Goal: Information Seeking & Learning: Find specific fact

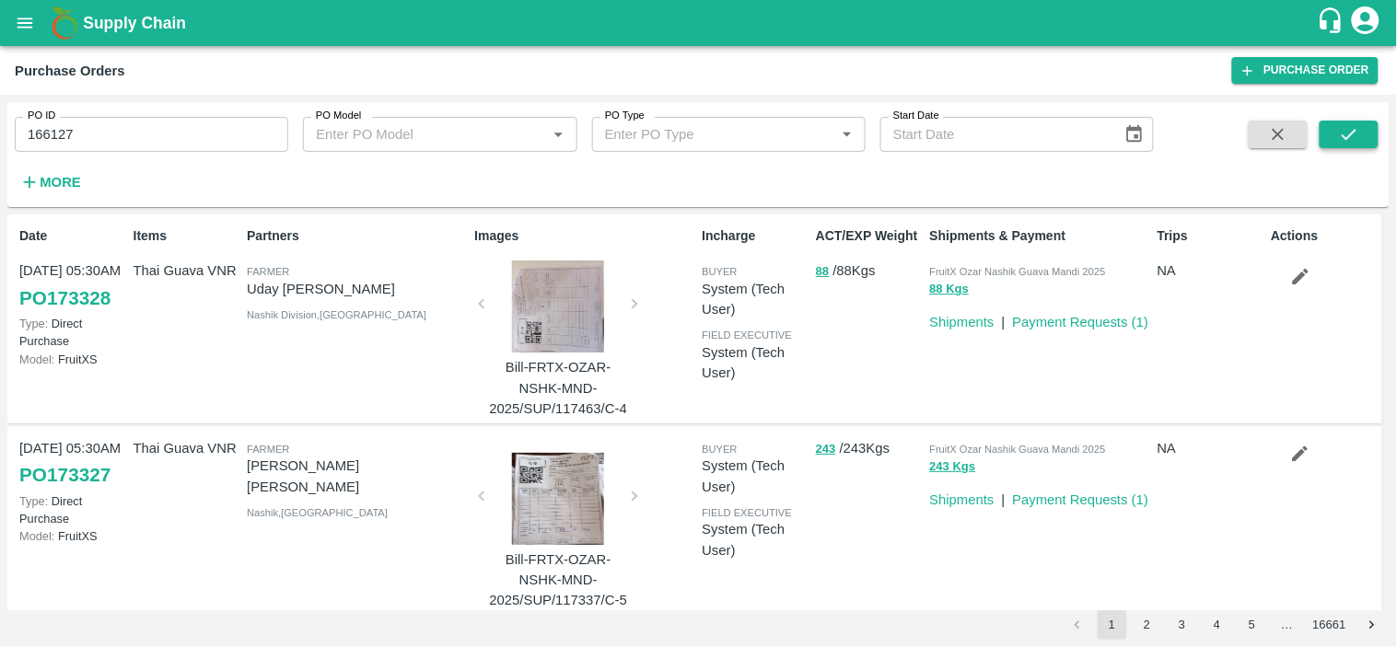
click at [1348, 135] on icon "submit" at bounding box center [1349, 134] width 20 height 20
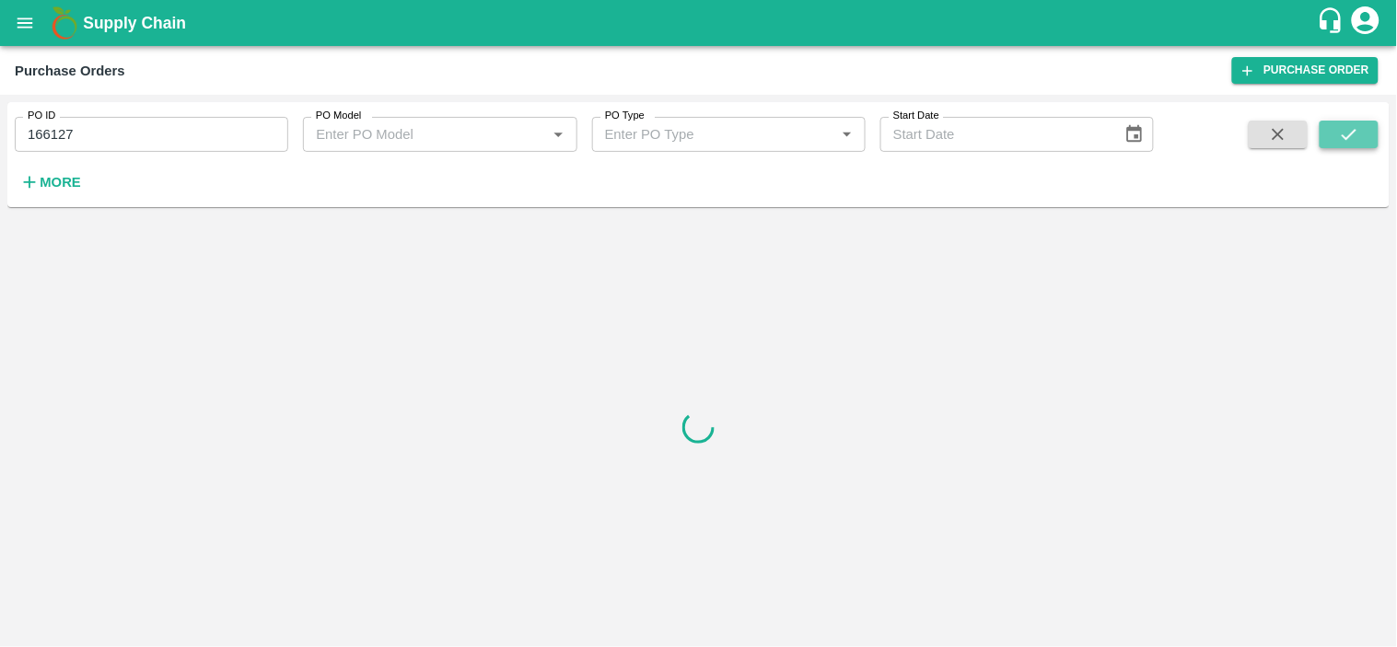
click at [1352, 139] on icon "submit" at bounding box center [1349, 134] width 20 height 20
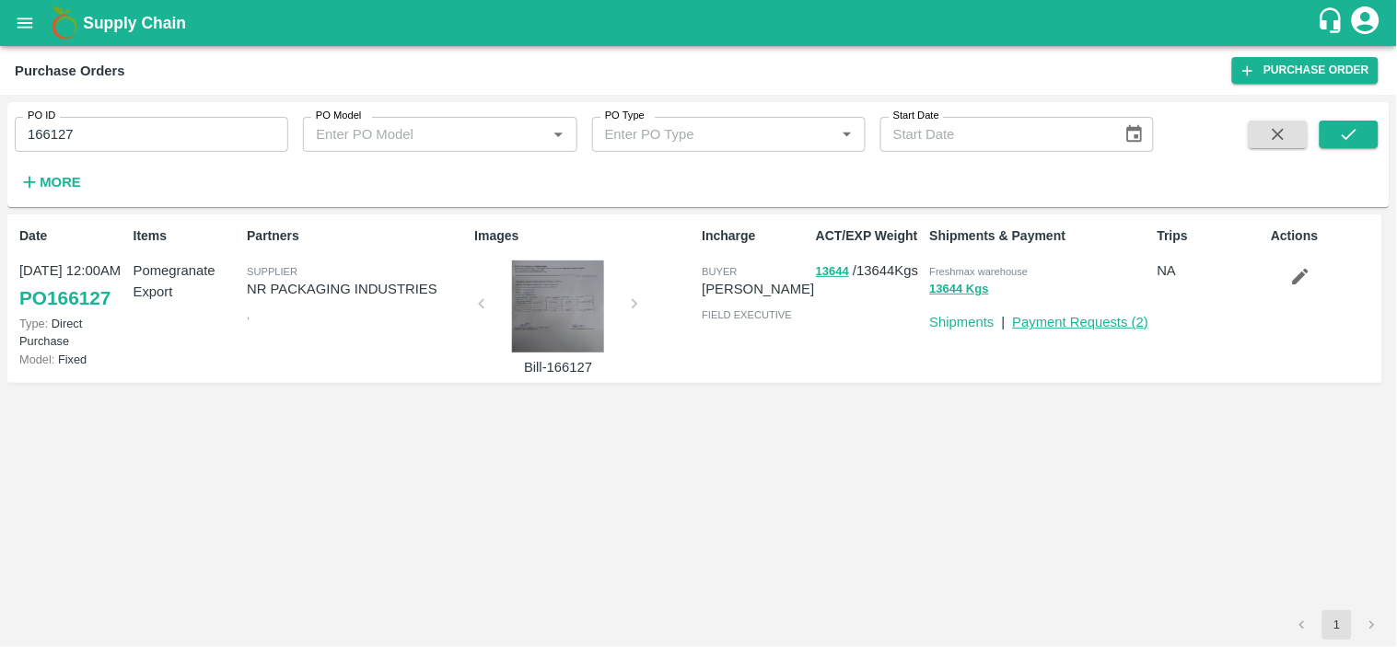
click at [1034, 319] on link "Payment Requests ( 2 )" at bounding box center [1081, 322] width 136 height 15
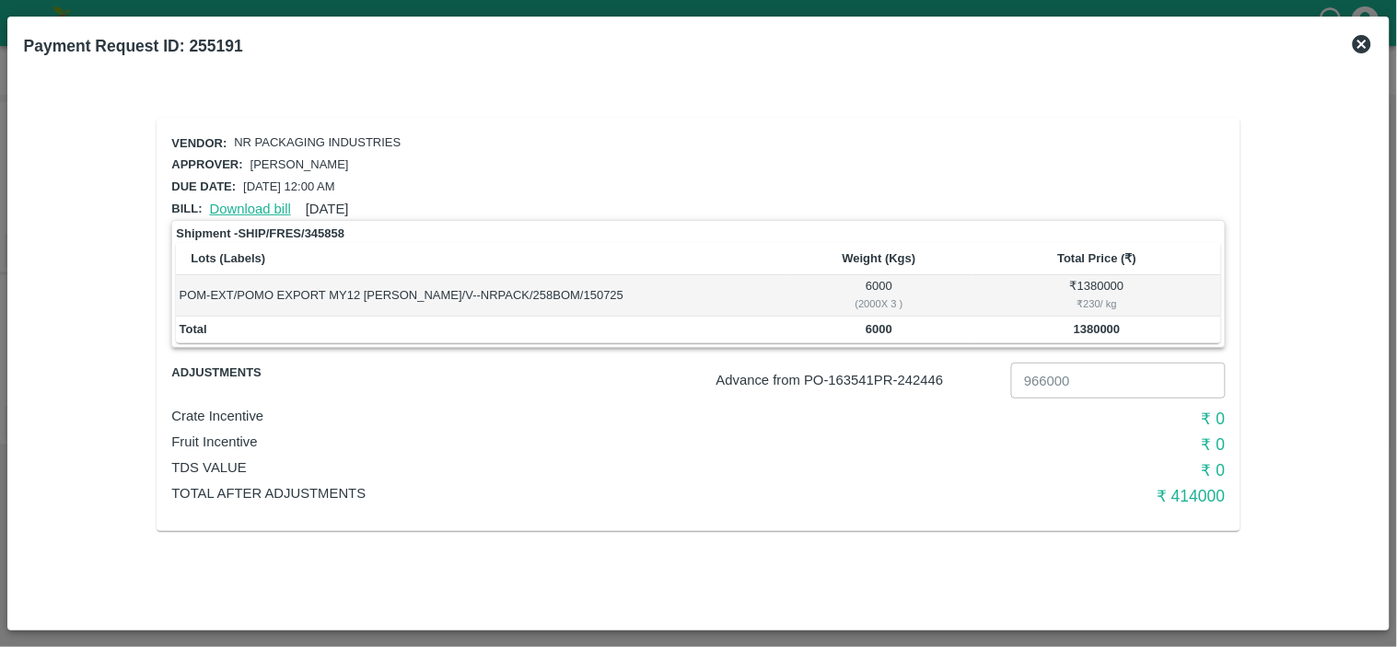
click at [251, 208] on link "Download bill" at bounding box center [250, 209] width 81 height 15
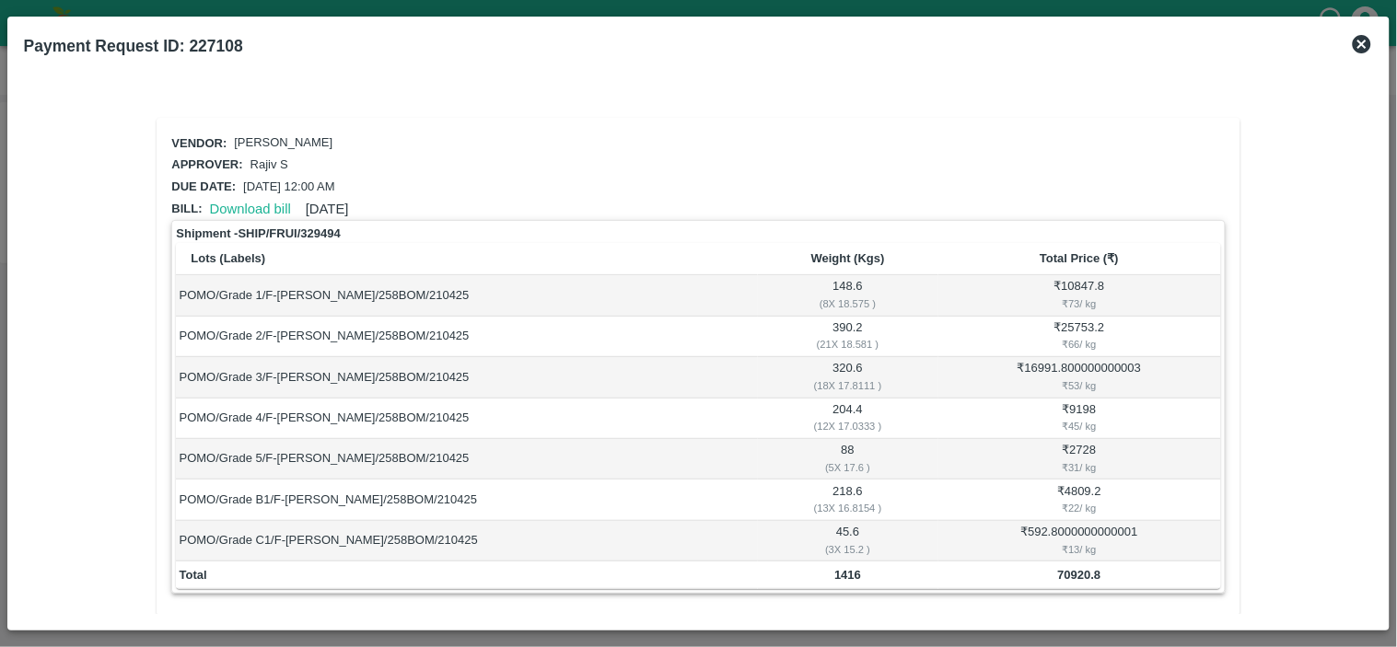
click at [1370, 42] on icon at bounding box center [1362, 44] width 18 height 18
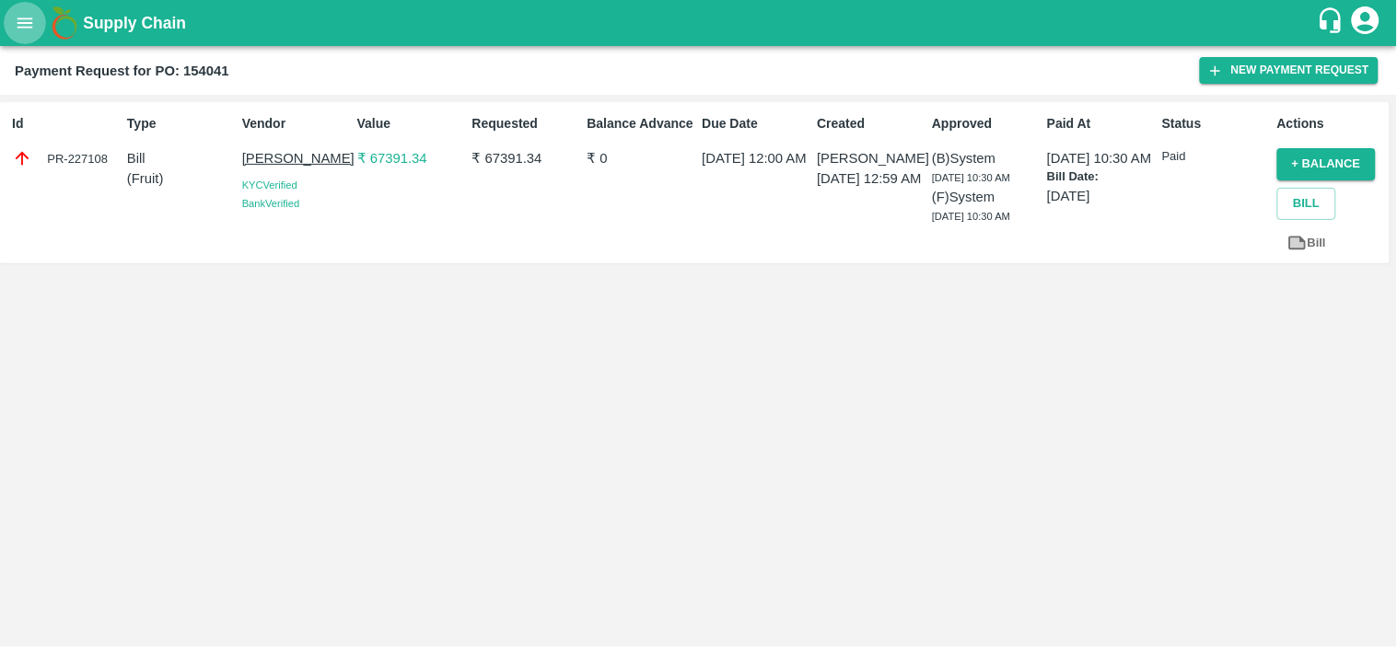
click at [22, 19] on icon "open drawer" at bounding box center [25, 22] width 16 height 10
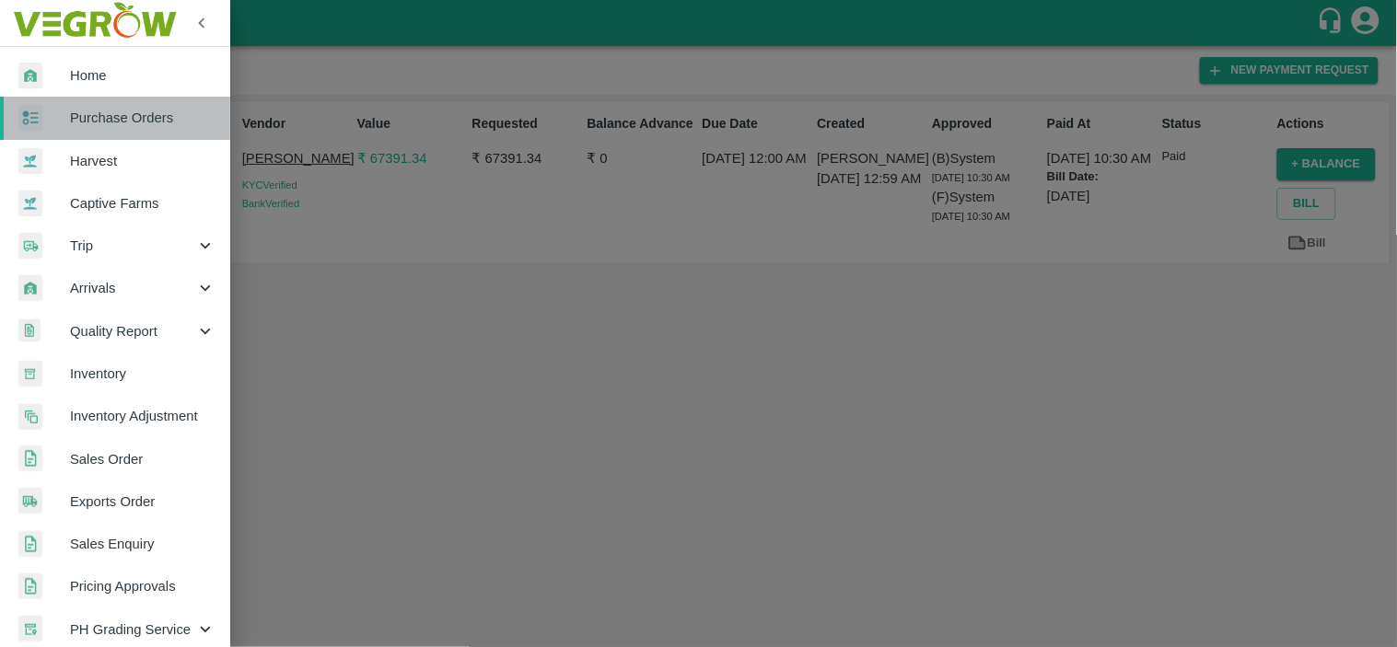
click at [120, 117] on span "Purchase Orders" at bounding box center [143, 118] width 146 height 20
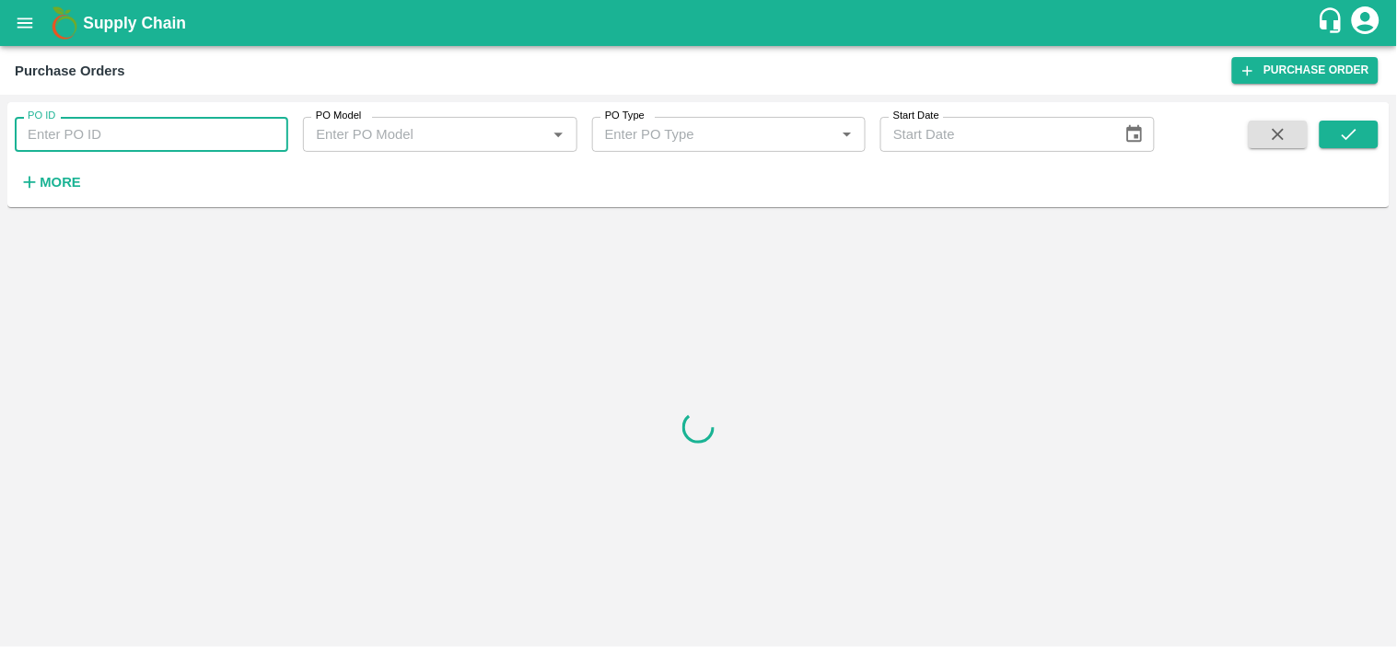
click at [164, 136] on input "PO ID" at bounding box center [152, 134] width 274 height 35
paste input "163541"
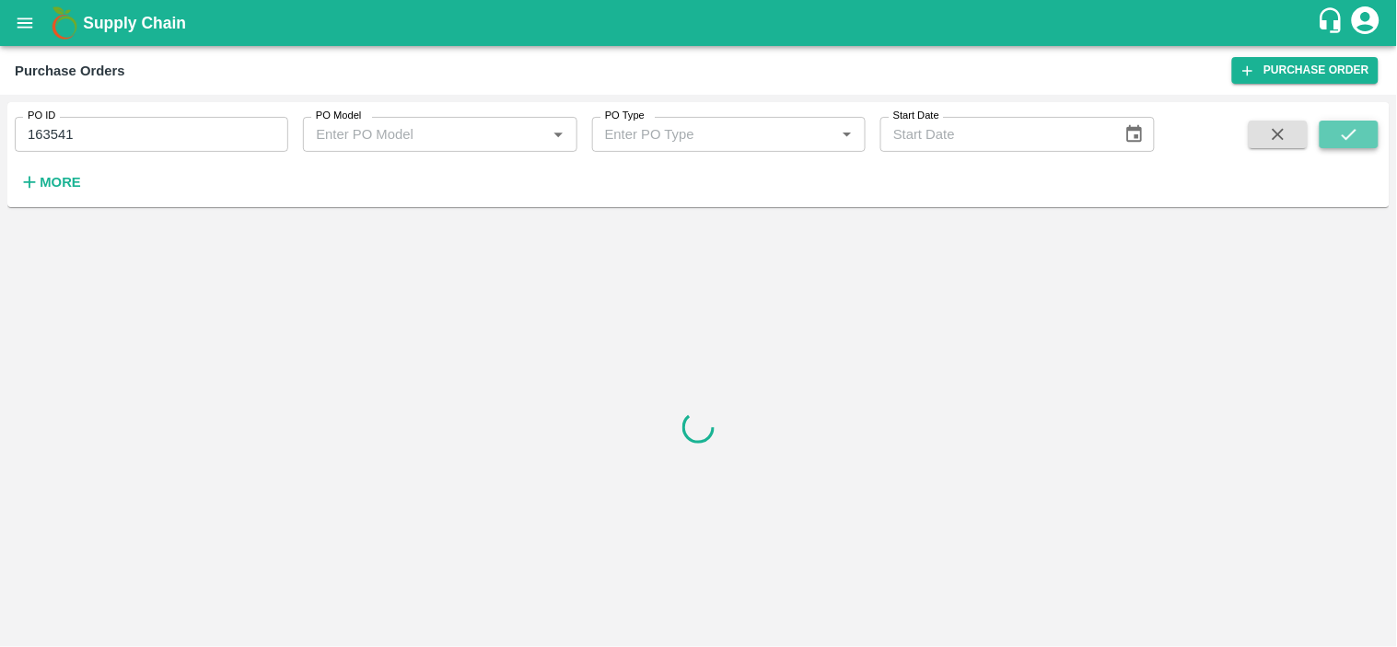
click at [1361, 130] on button "submit" at bounding box center [1349, 135] width 59 height 28
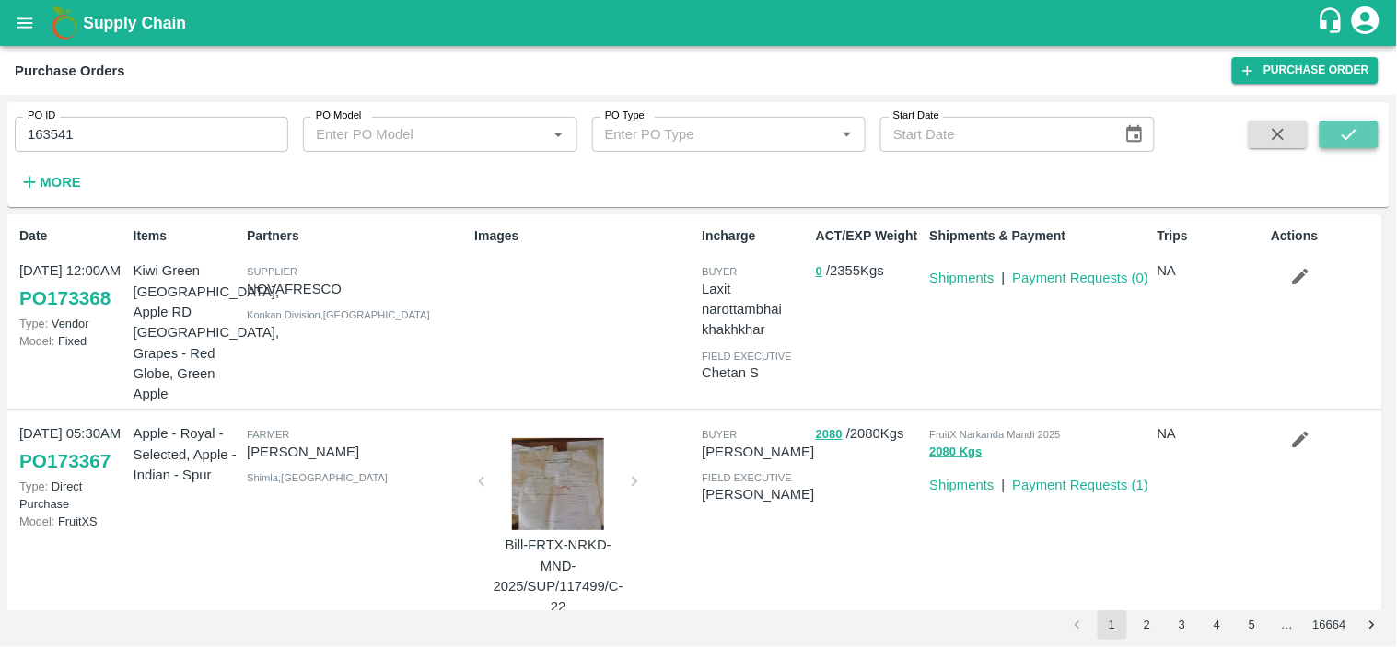
click at [1338, 138] on button "submit" at bounding box center [1349, 135] width 59 height 28
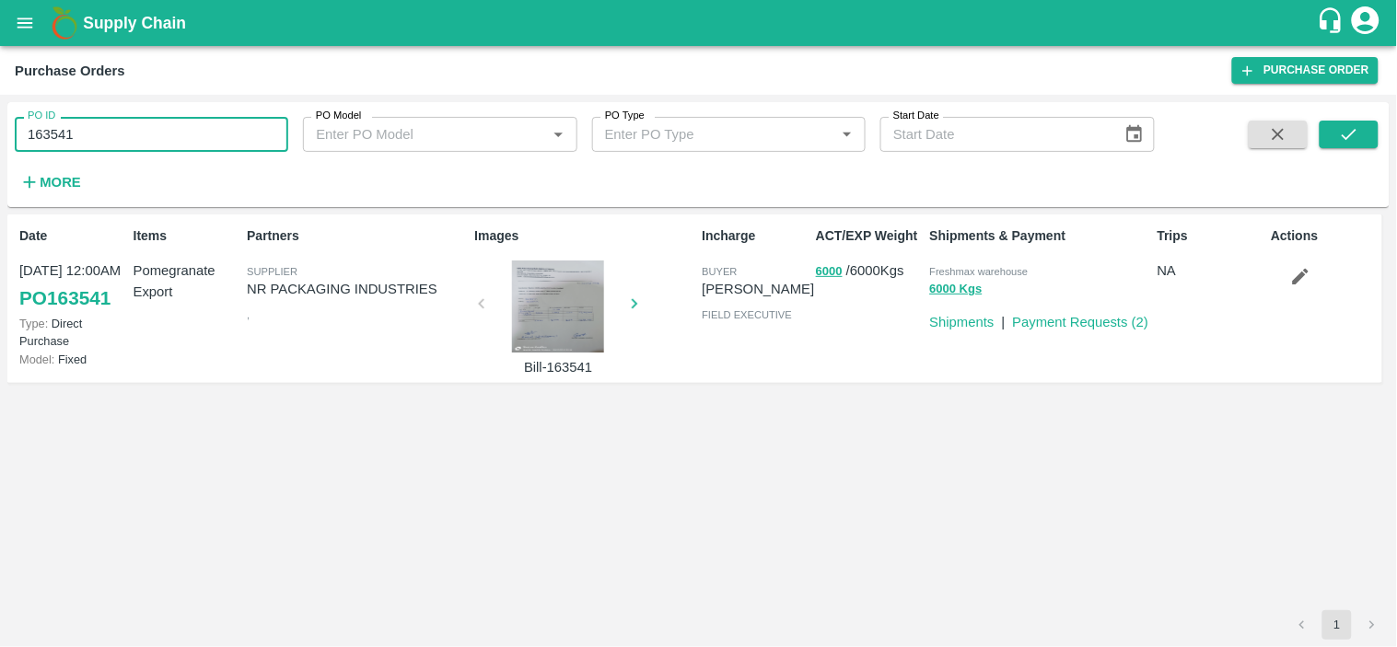
click at [90, 135] on input "163541" at bounding box center [152, 134] width 274 height 35
paste input "text"
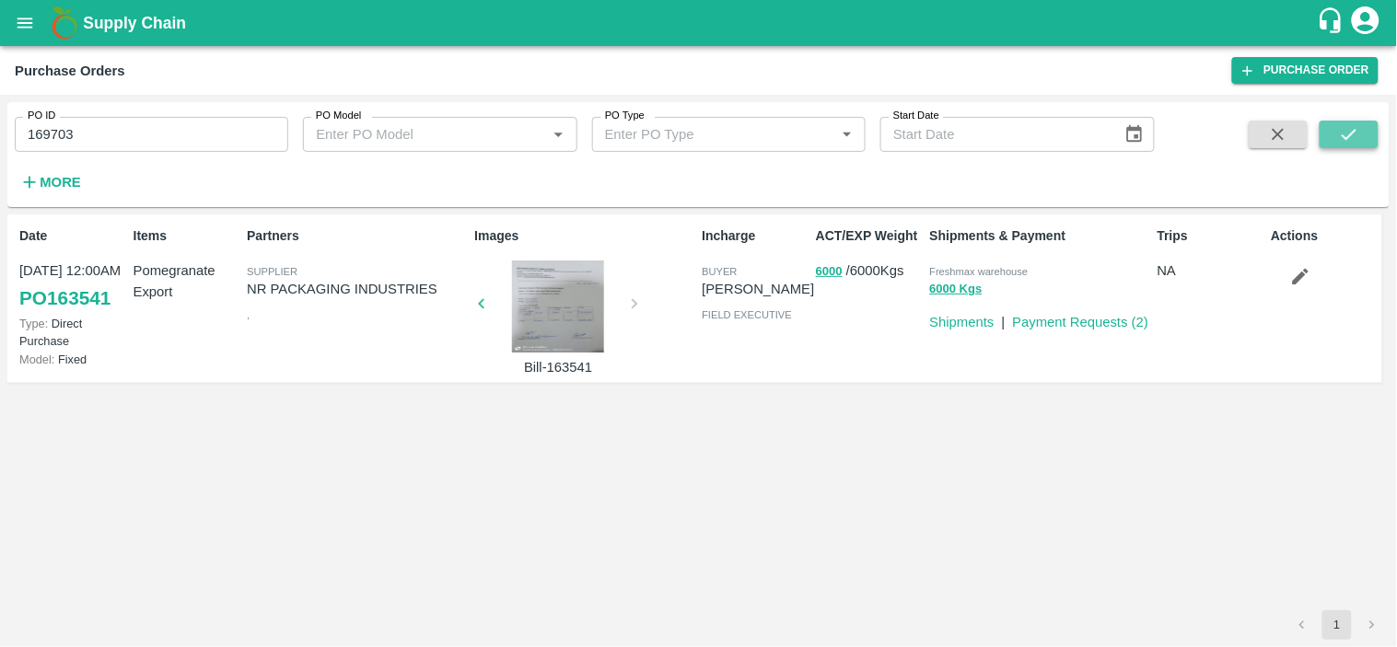
click at [1358, 126] on icon "submit" at bounding box center [1349, 134] width 20 height 20
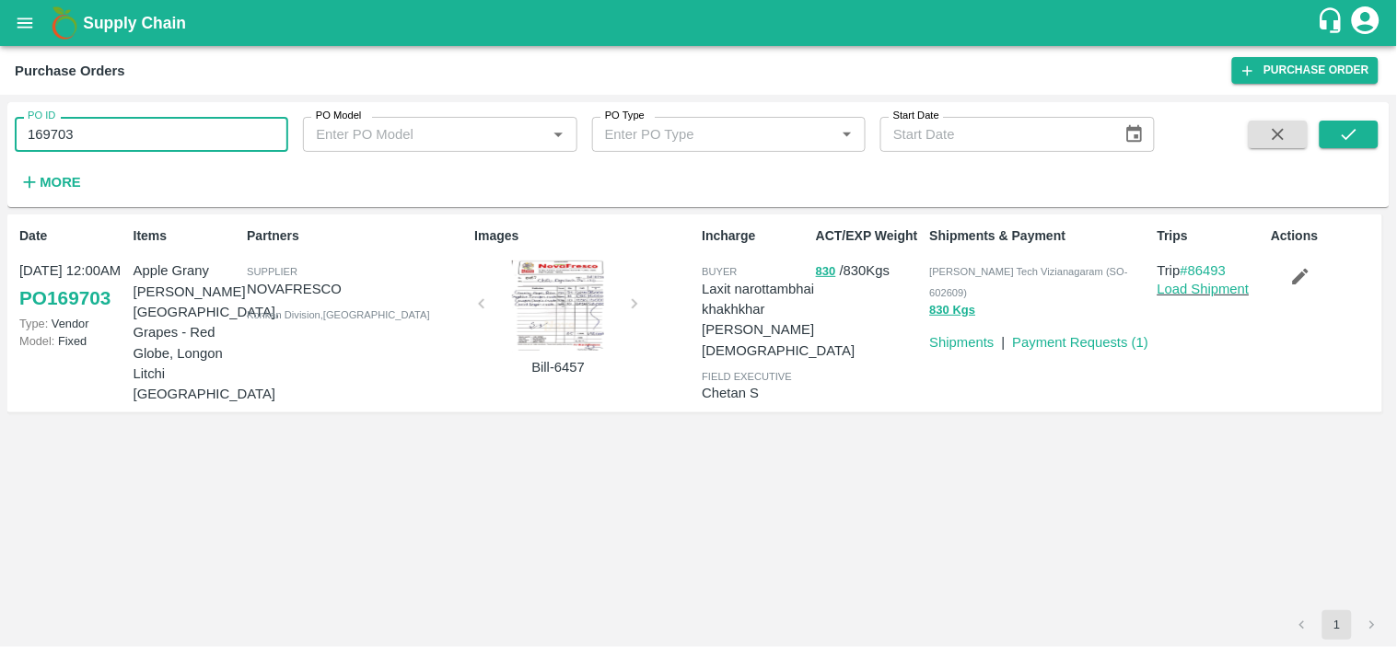
click at [143, 140] on input "169703" at bounding box center [152, 134] width 274 height 35
paste input "text"
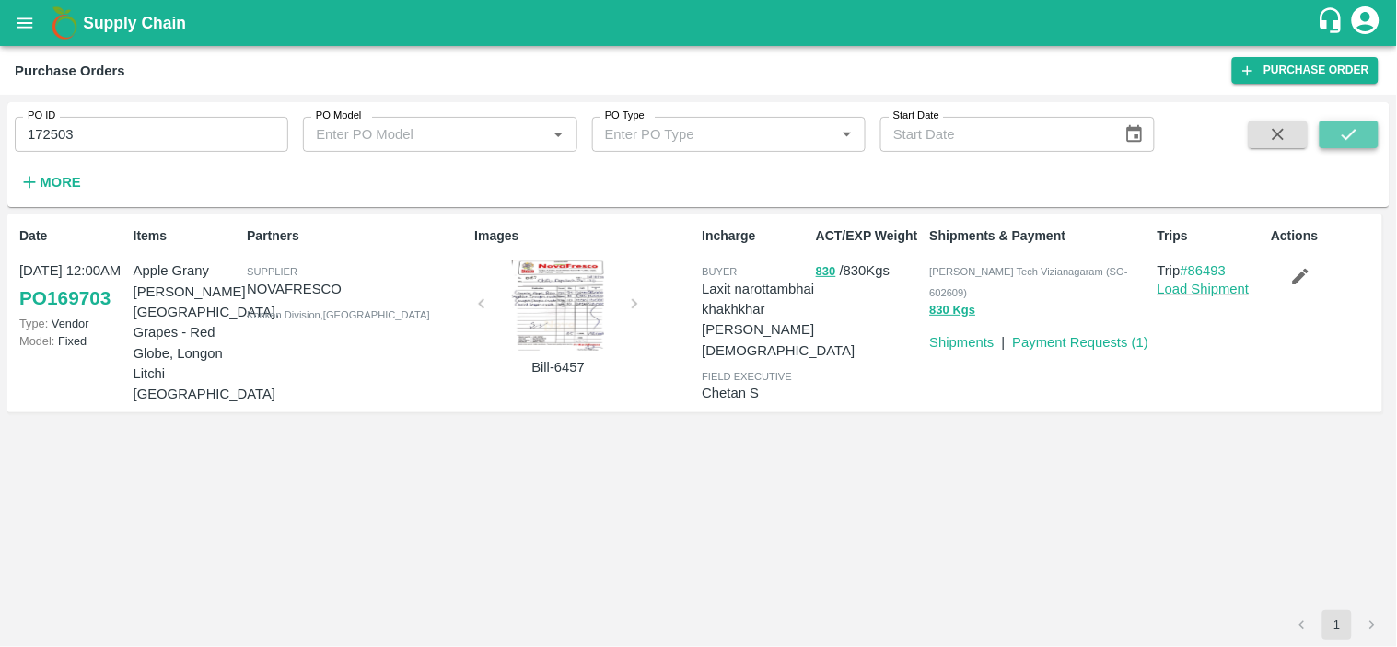
click at [1346, 133] on icon "submit" at bounding box center [1349, 134] width 20 height 20
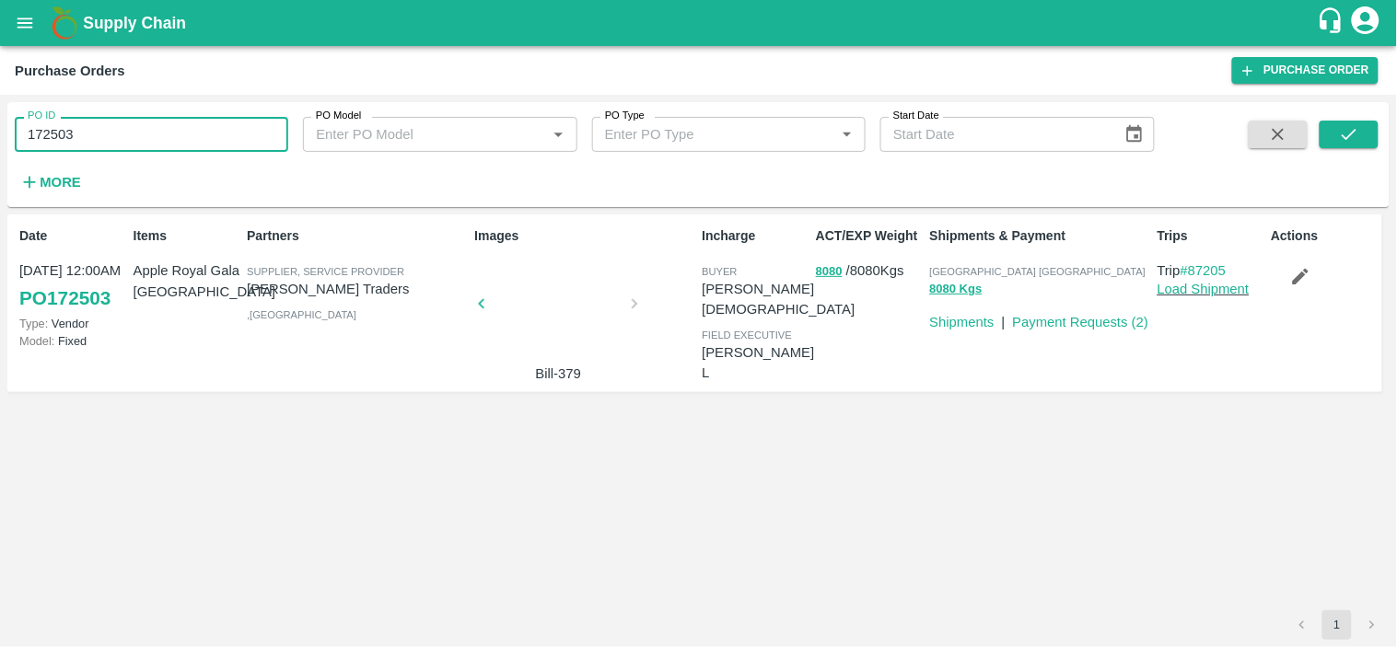
click at [201, 141] on input "172503" at bounding box center [152, 134] width 274 height 35
paste input "text"
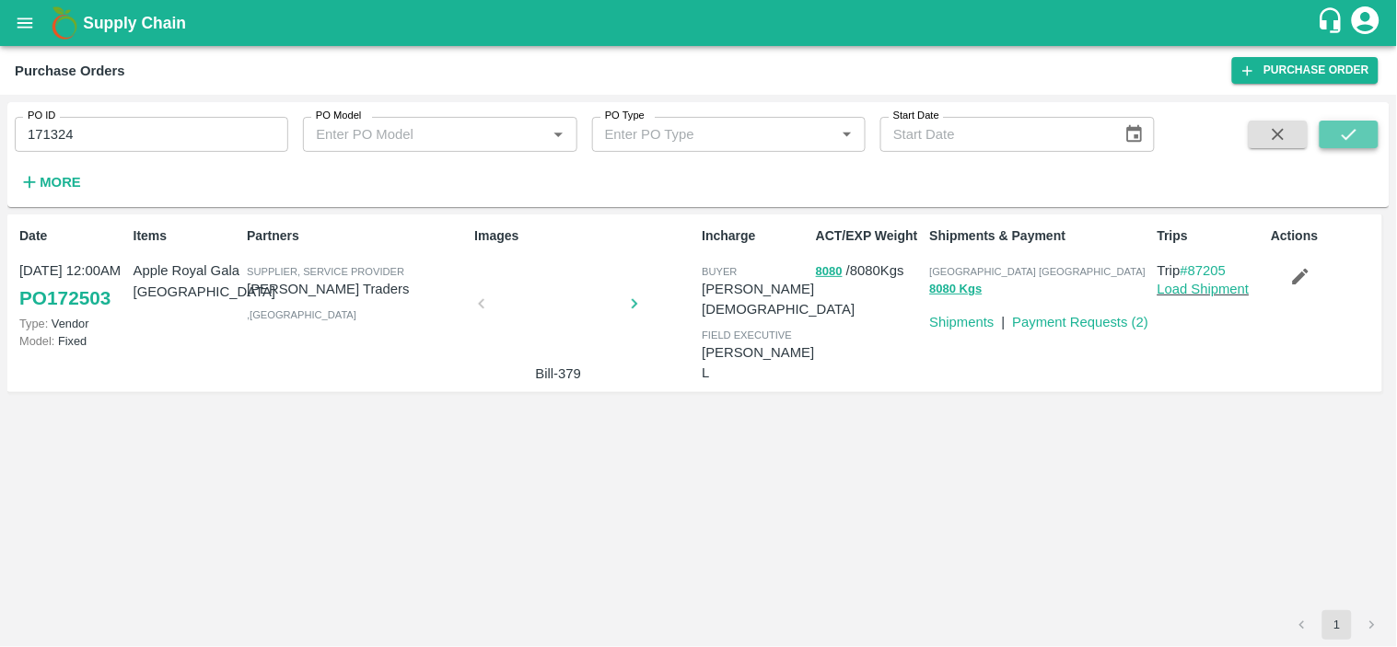
click at [1356, 130] on icon "submit" at bounding box center [1349, 134] width 15 height 11
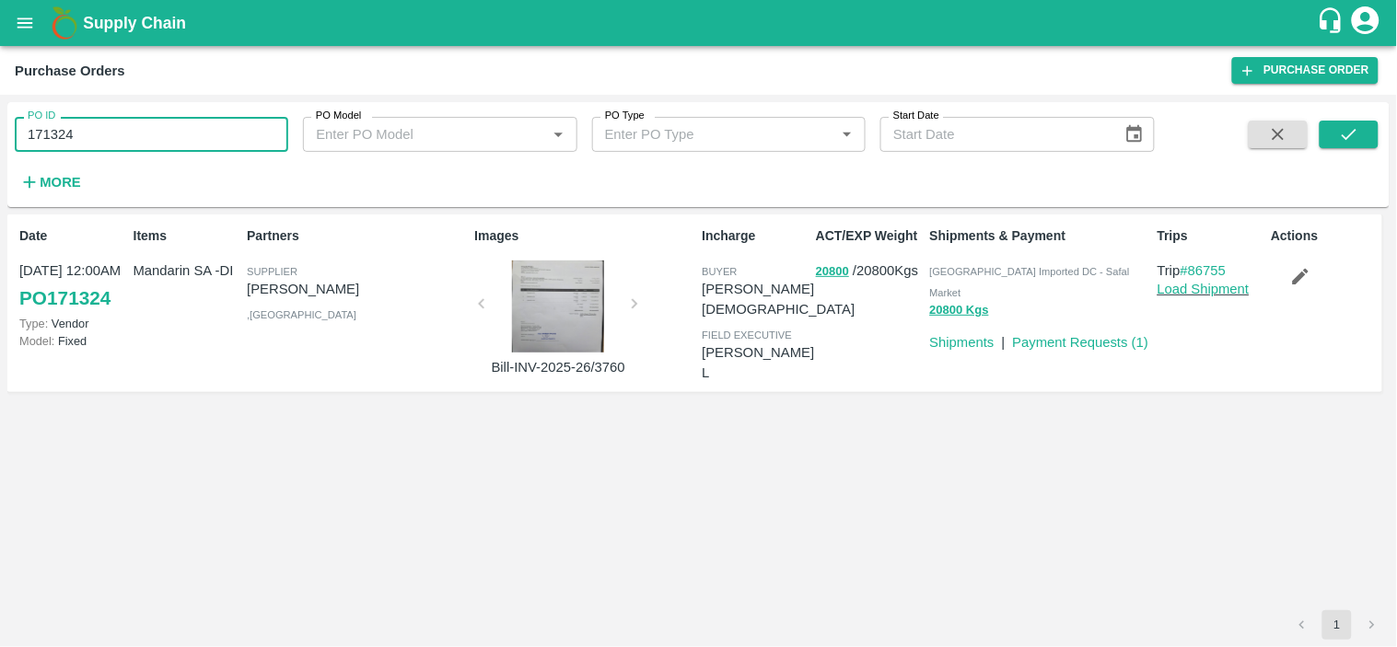
click at [105, 138] on input "171324" at bounding box center [152, 134] width 274 height 35
paste input "text"
type input "168648"
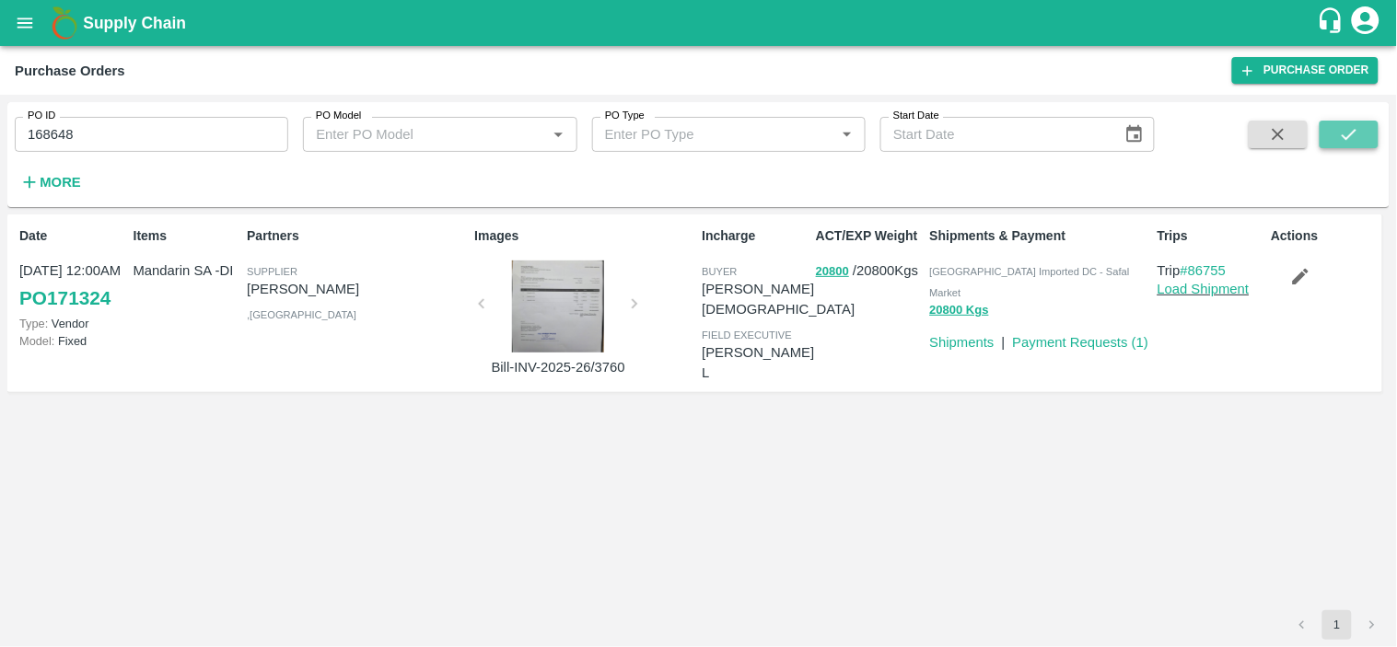
click at [1365, 134] on button "submit" at bounding box center [1349, 135] width 59 height 28
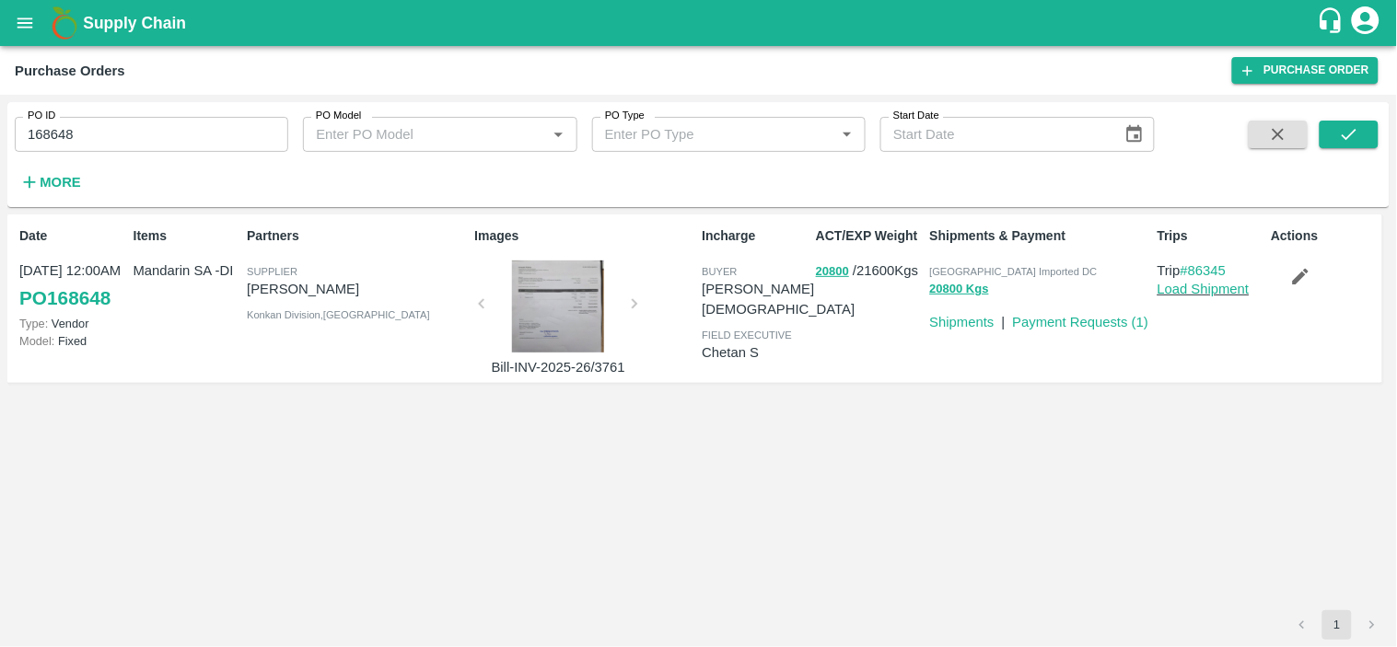
click at [989, 271] on span "[GEOGRAPHIC_DATA] Imported DC" at bounding box center [1014, 271] width 168 height 11
copy p "Mumbai Imported DC 20800 Kgs"
click at [987, 272] on span "[GEOGRAPHIC_DATA] Imported DC" at bounding box center [1014, 271] width 168 height 11
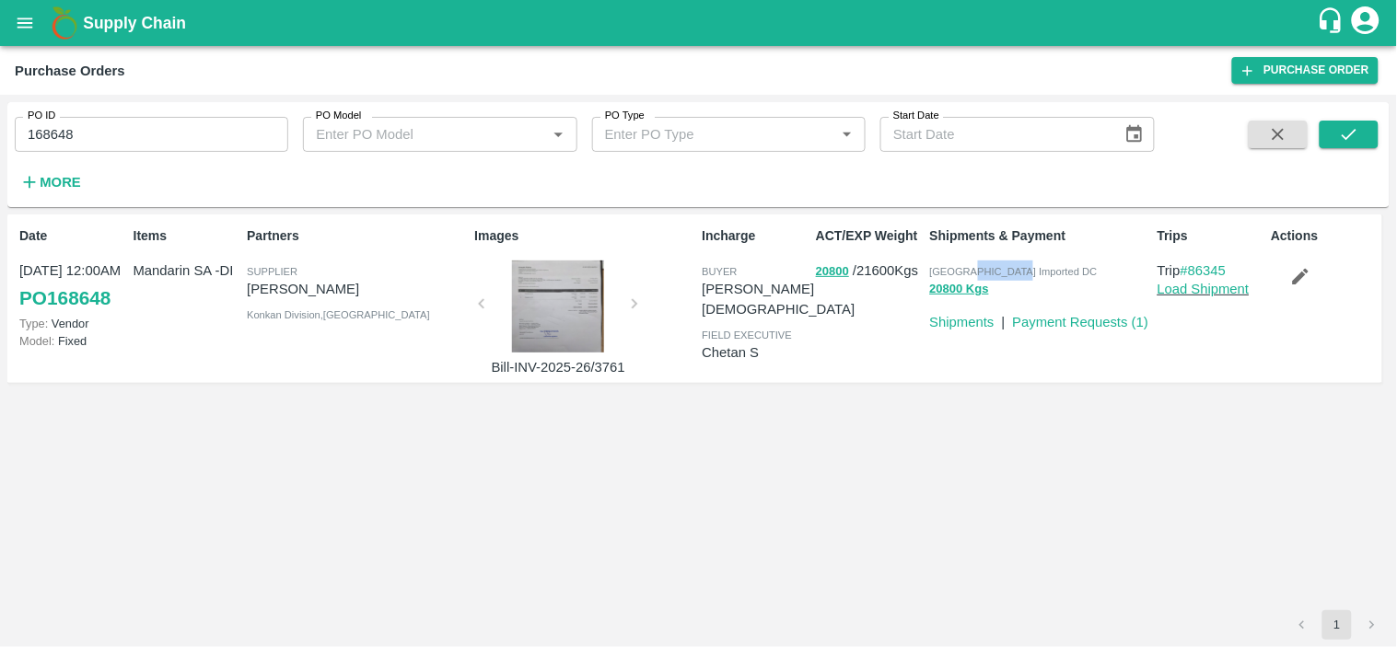
click at [987, 272] on span "[GEOGRAPHIC_DATA] Imported DC" at bounding box center [1014, 271] width 168 height 11
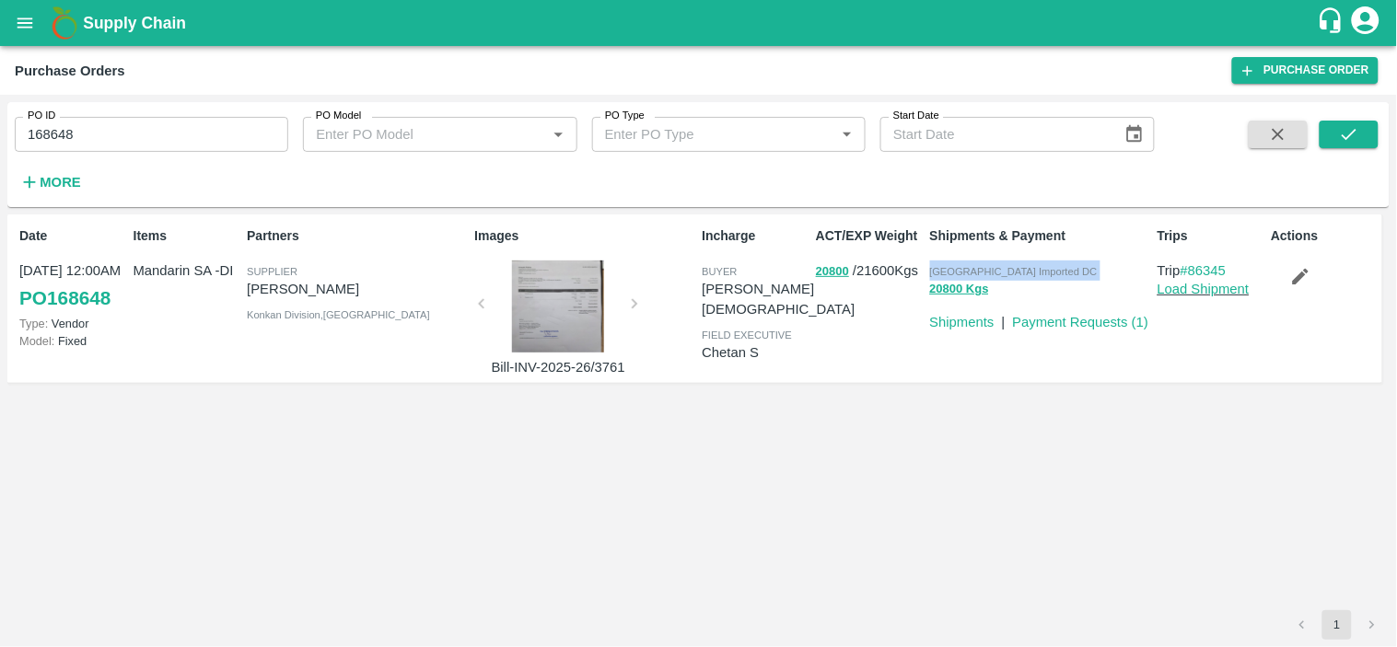
click at [987, 272] on span "[GEOGRAPHIC_DATA] Imported DC" at bounding box center [1014, 271] width 168 height 11
copy p "Mumbai Imported DC 20800 Kgs"
click at [863, 282] on p "20800 / 21600 Kgs" at bounding box center [869, 271] width 107 height 21
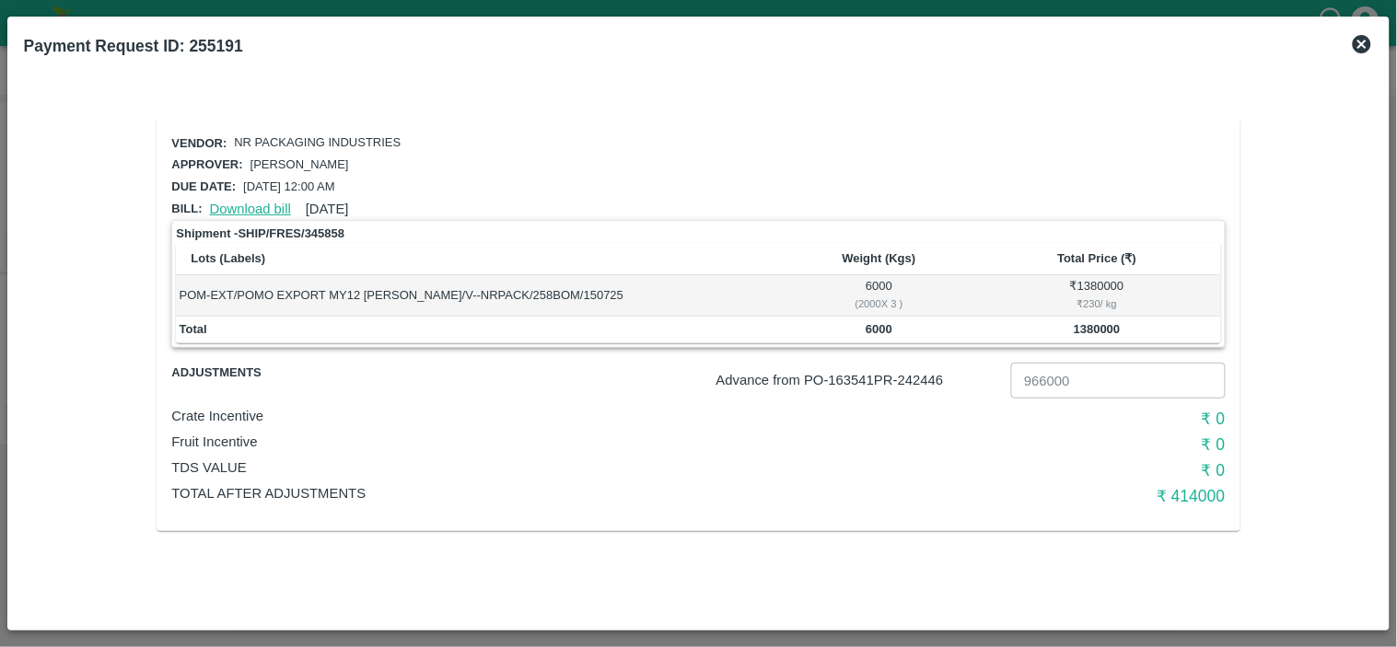
click at [269, 206] on link "Download bill" at bounding box center [250, 209] width 81 height 15
click at [918, 376] on p "Advance from PO- 163541 PR- 242446" at bounding box center [860, 380] width 287 height 20
copy p "242446"
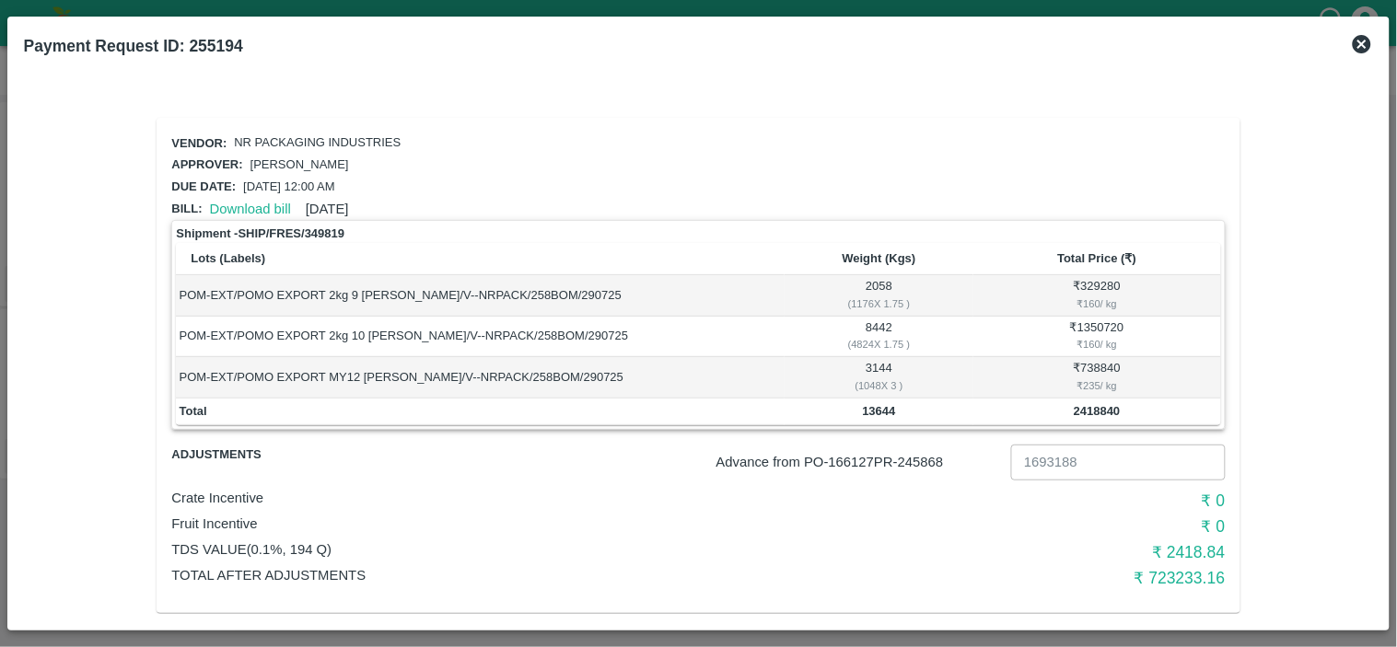
scroll to position [16, 0]
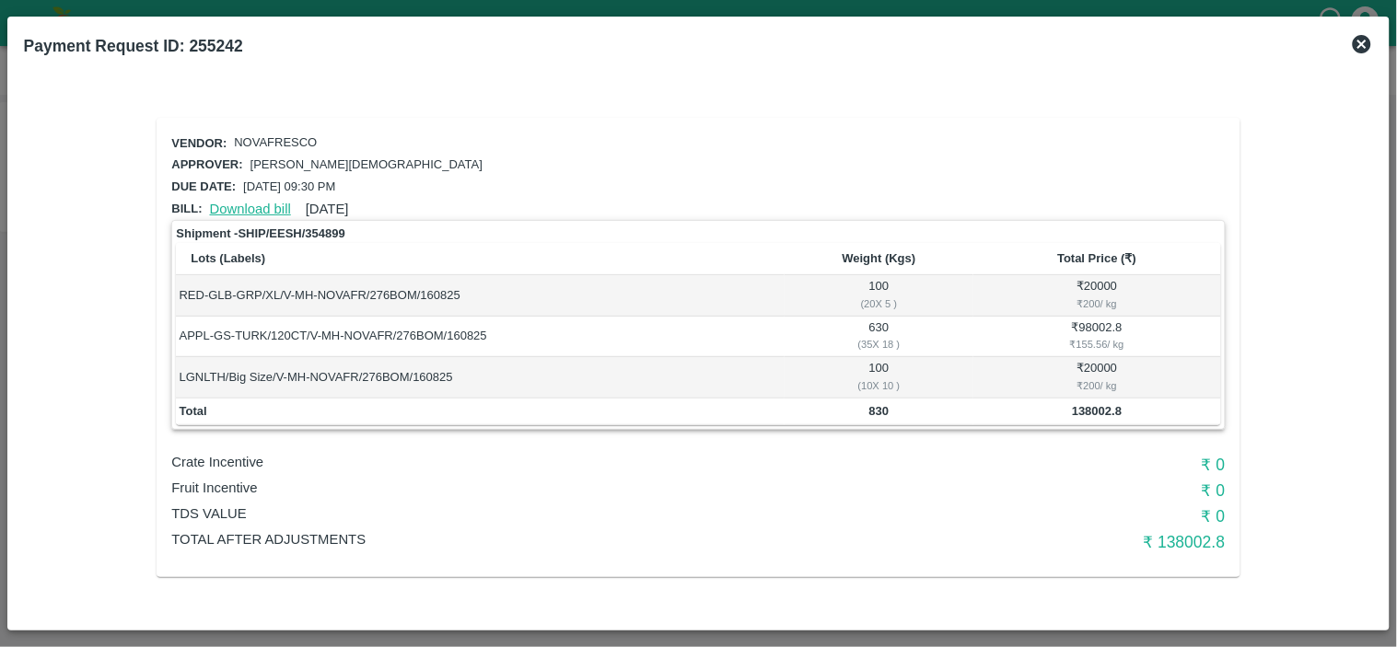
click at [261, 202] on link "Download bill" at bounding box center [250, 209] width 81 height 15
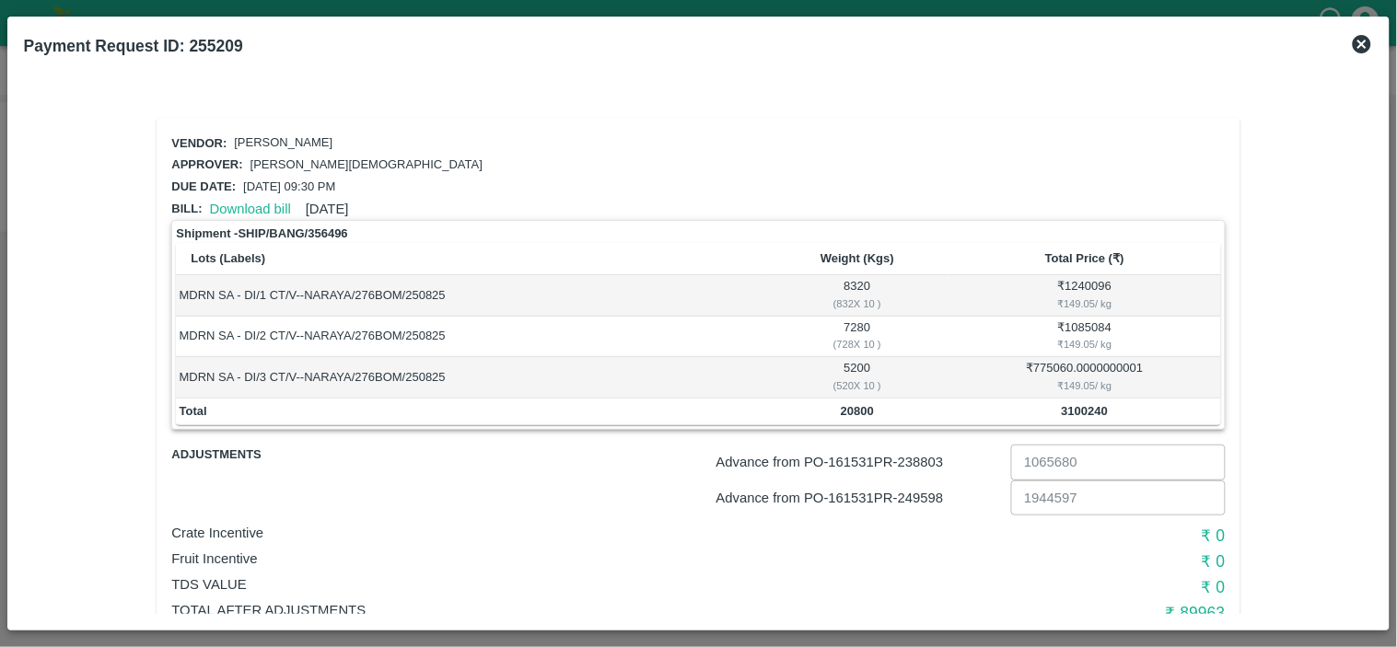
scroll to position [52, 0]
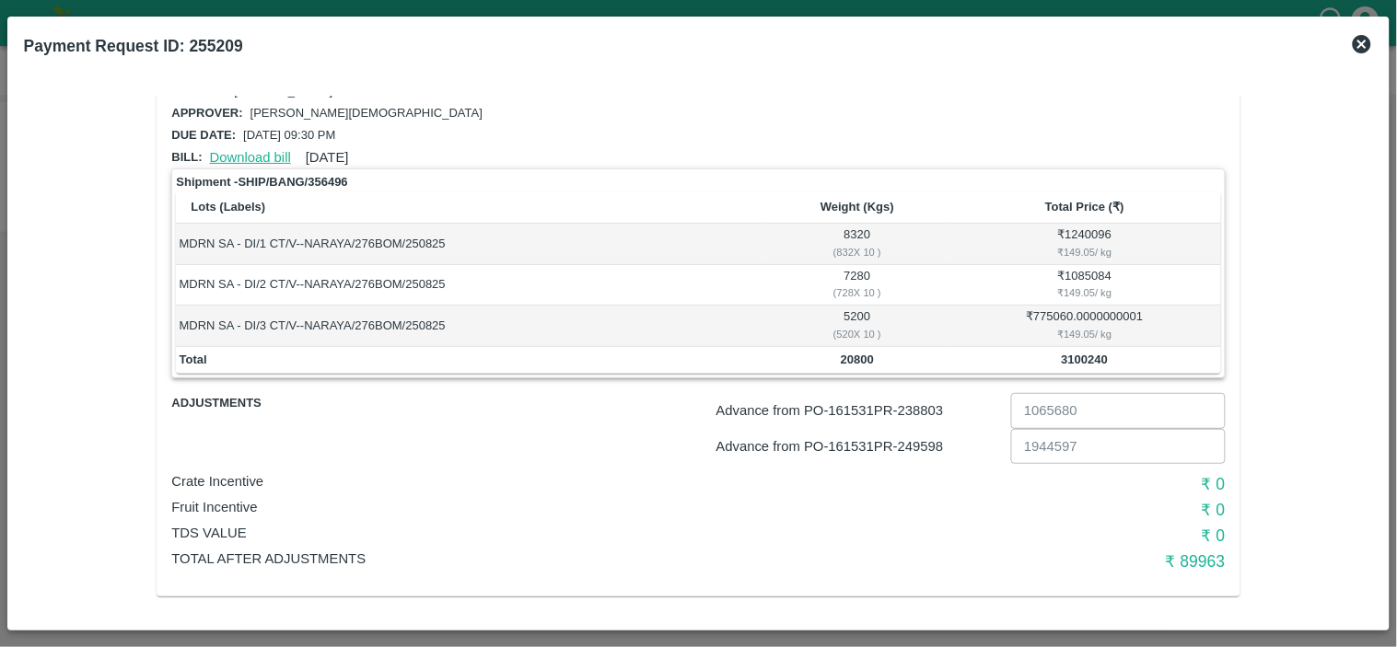
click at [251, 154] on link "Download bill" at bounding box center [250, 157] width 81 height 15
click at [939, 409] on p "Advance from PO- 161531 PR- 238803" at bounding box center [860, 411] width 287 height 20
copy p "238803"
click at [922, 437] on p "Advance from PO- 161531 PR- 249598" at bounding box center [860, 447] width 287 height 20
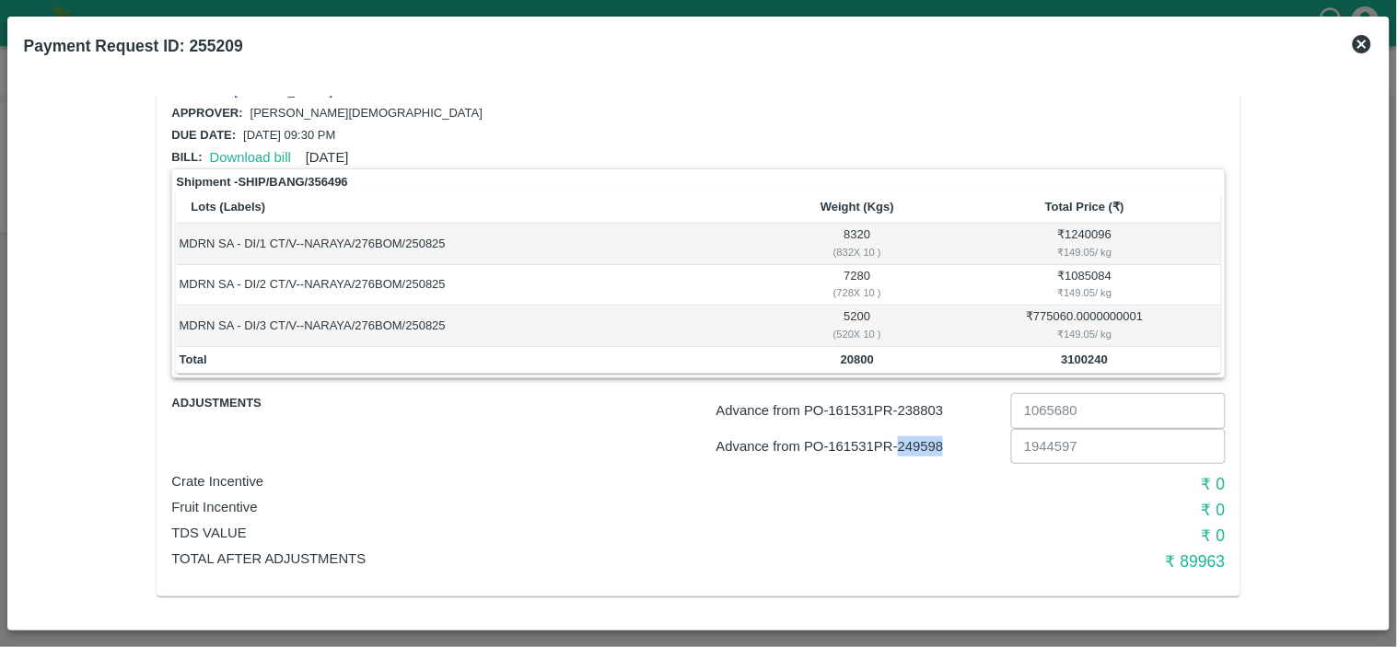
click at [922, 437] on p "Advance from PO- 161531 PR- 249598" at bounding box center [860, 447] width 287 height 20
copy p "249598"
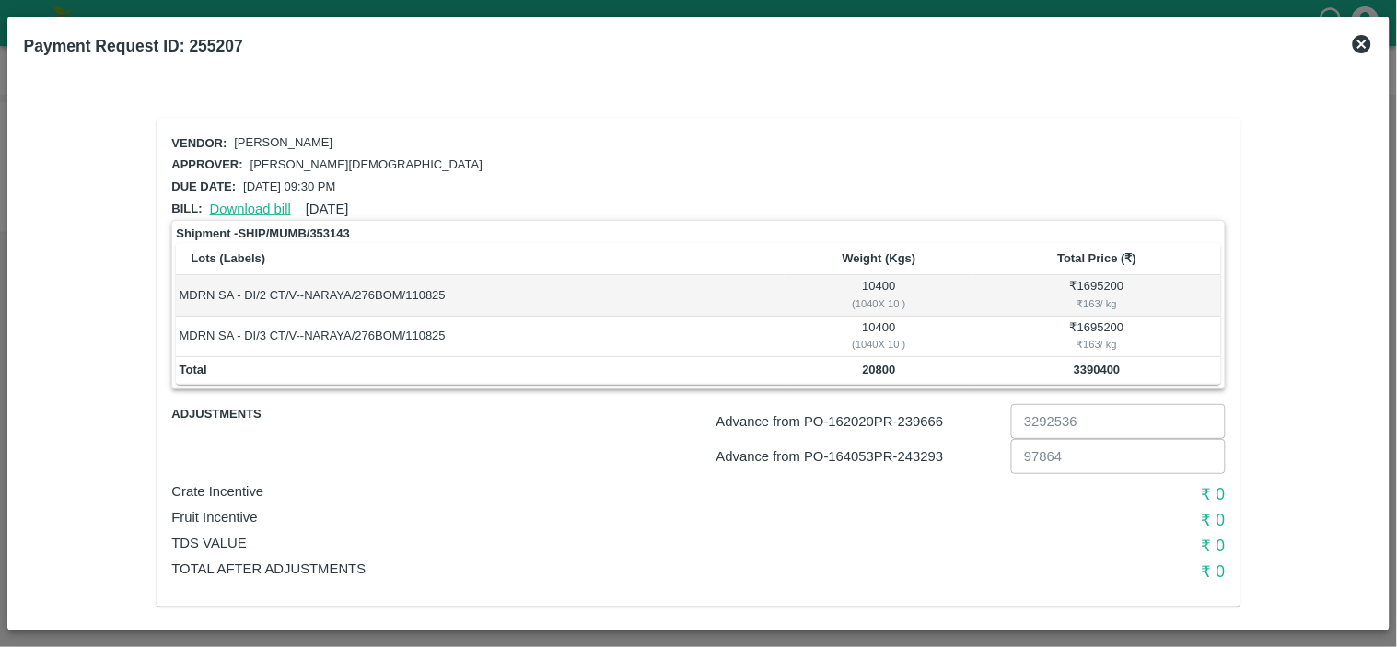
click at [251, 204] on link "Download bill" at bounding box center [250, 209] width 81 height 15
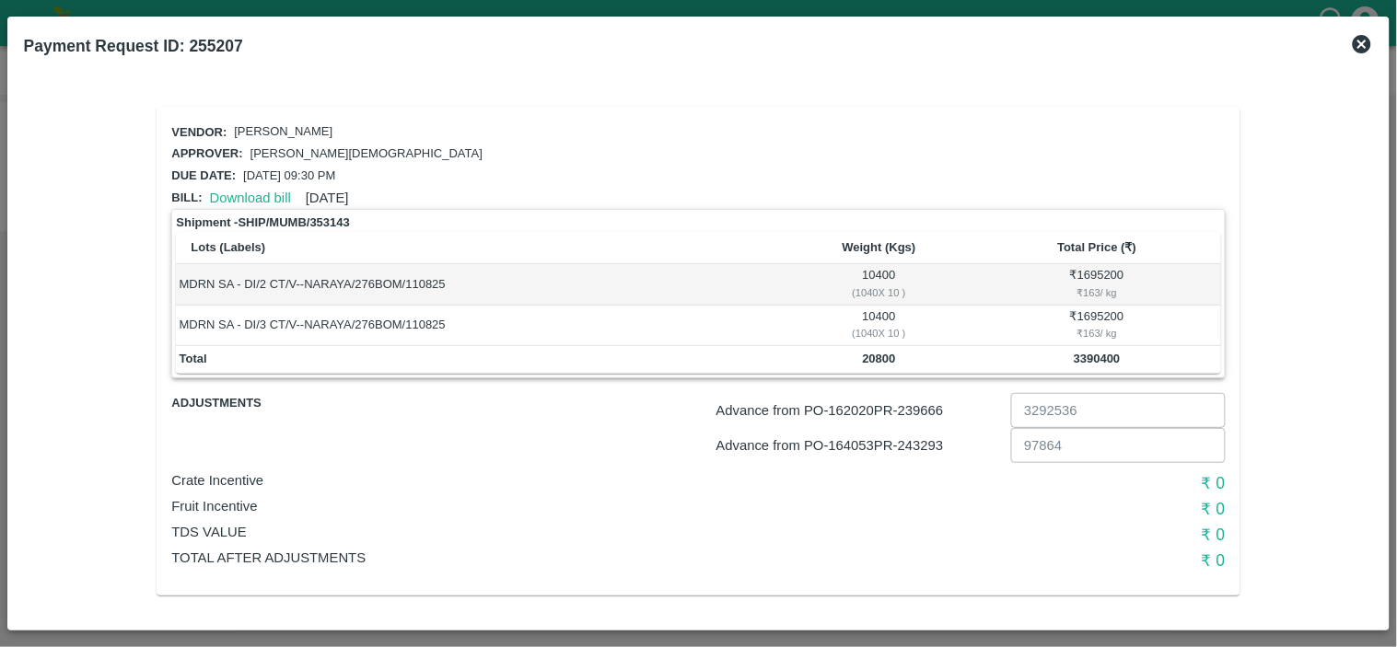
click at [875, 353] on b "20800" at bounding box center [879, 359] width 33 height 14
copy b "20800"
click at [1088, 285] on div "₹ 163 / kg" at bounding box center [1096, 293] width 241 height 17
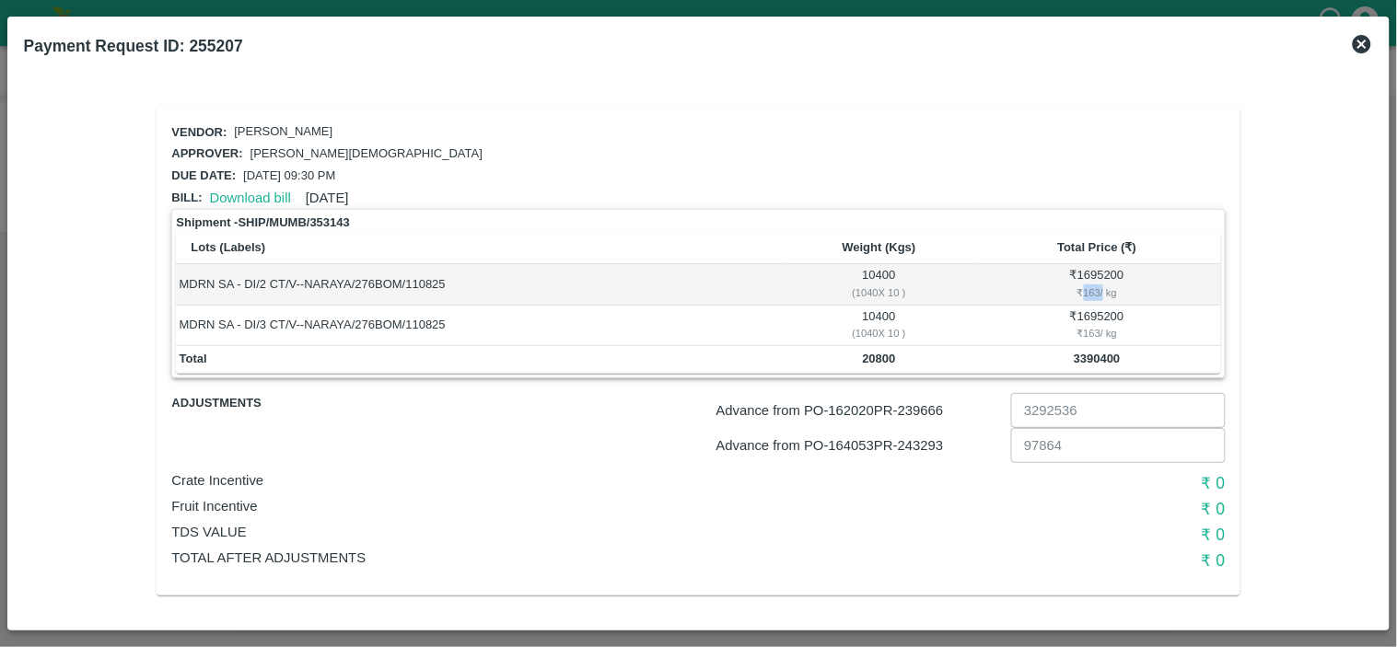
copy div "163"
click at [256, 191] on link "Download bill" at bounding box center [250, 198] width 81 height 15
click at [931, 408] on p "Advance from PO- 162020 PR- 239666" at bounding box center [860, 411] width 287 height 20
copy p "239666"
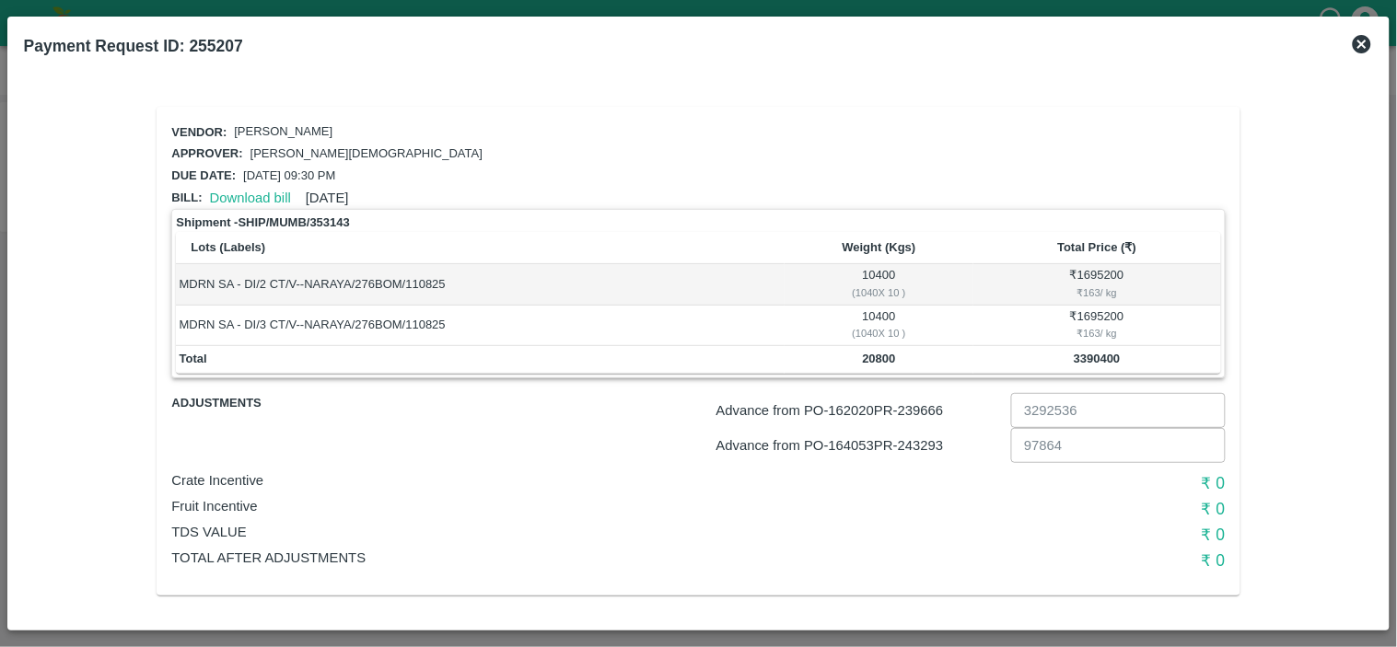
click at [919, 446] on p "Advance from PO- 164053 PR- 243293" at bounding box center [860, 446] width 287 height 20
copy p "243293"
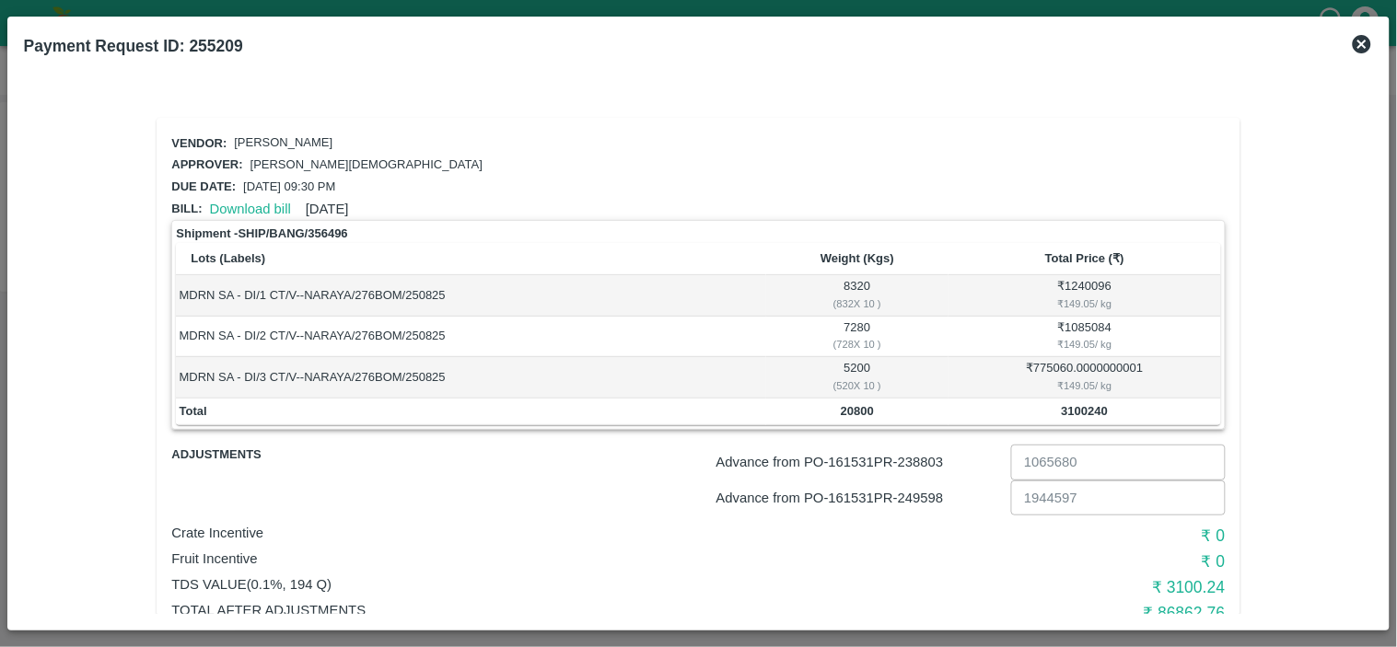
click at [932, 463] on p "Advance from PO- 161531 PR- 238803" at bounding box center [860, 462] width 287 height 20
copy p "238803"
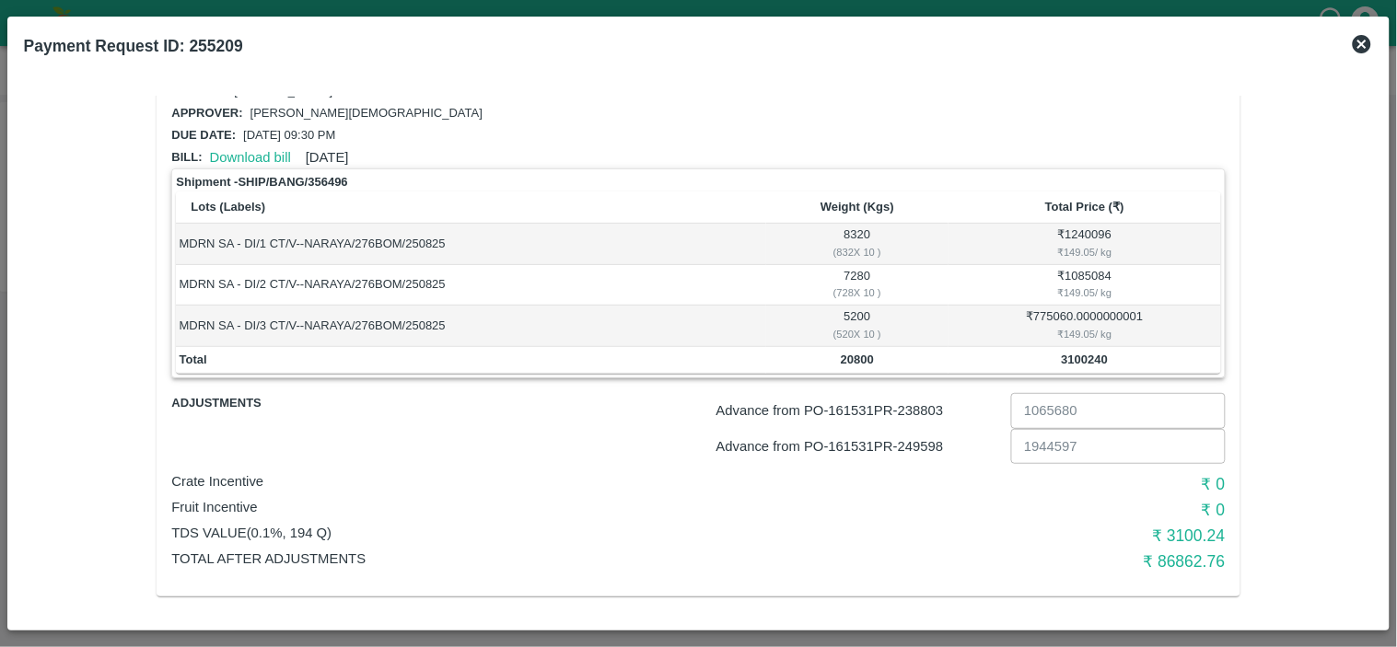
click at [924, 440] on p "Advance from PO- 161531 PR- 249598" at bounding box center [860, 447] width 287 height 20
copy p "249598"
